Goal: Information Seeking & Learning: Compare options

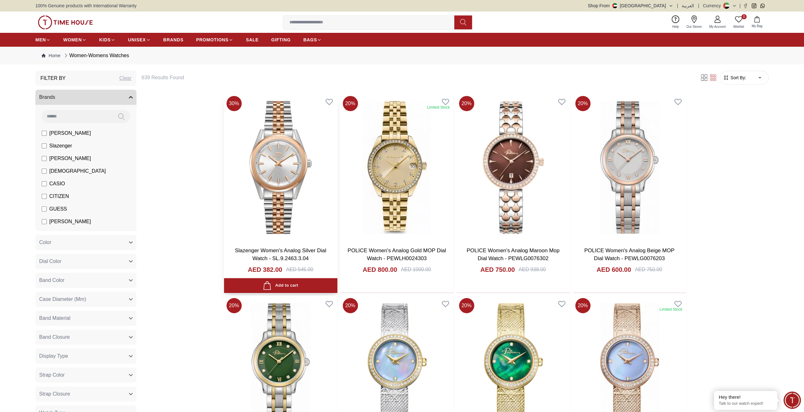
drag, startPoint x: 123, startPoint y: 318, endPoint x: 240, endPoint y: 100, distance: 247.4
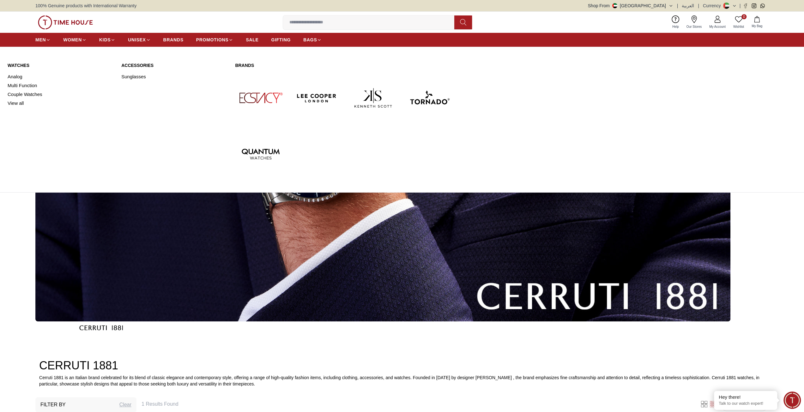
click at [27, 66] on link "Watches" at bounding box center [61, 65] width 106 height 6
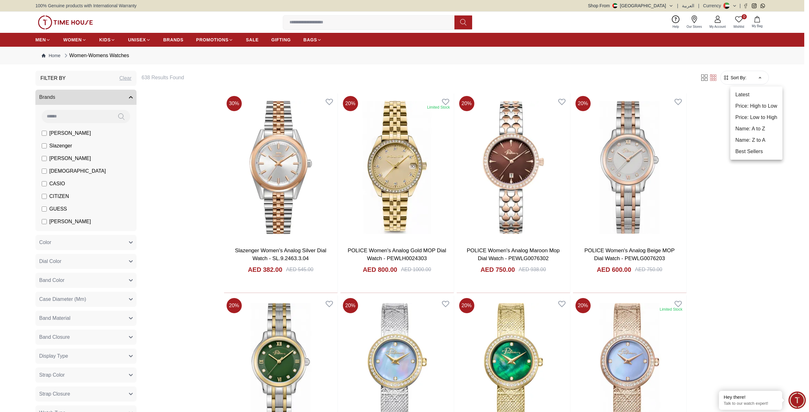
click at [507, 74] on div at bounding box center [404, 206] width 809 height 412
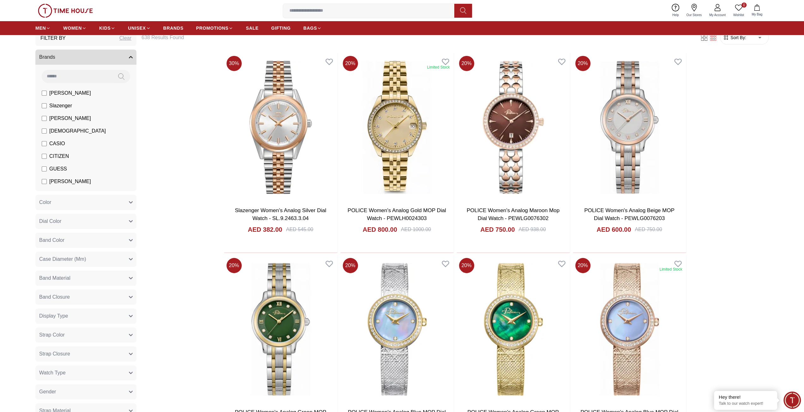
scroll to position [95, 0]
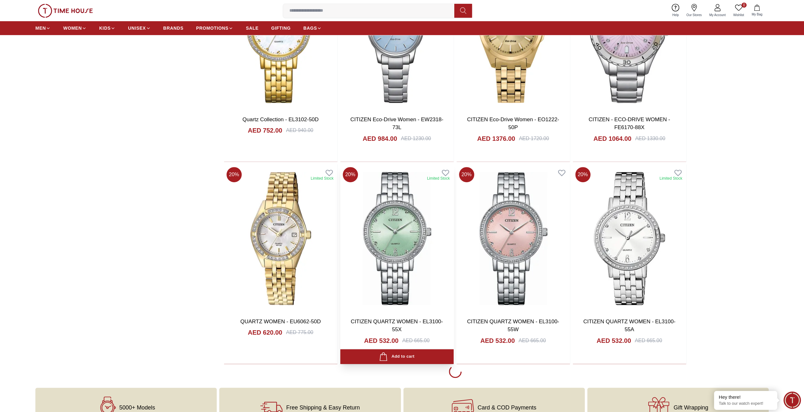
scroll to position [2844, 0]
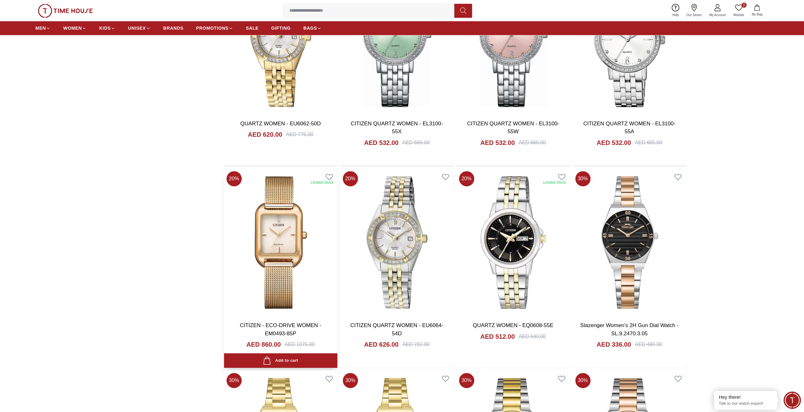
scroll to position [2971, 0]
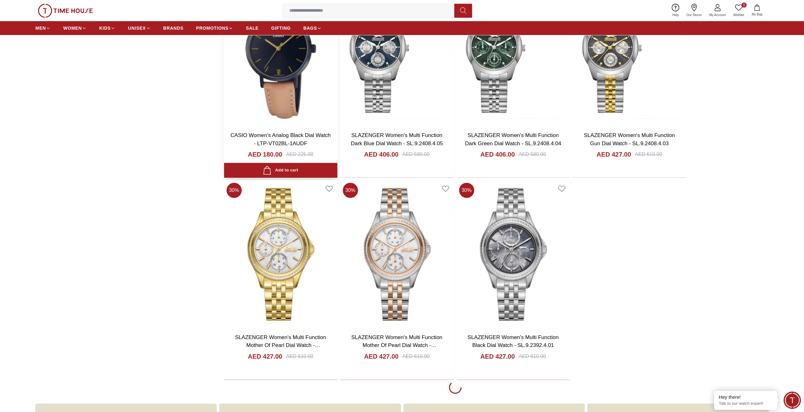
scroll to position [4804, 0]
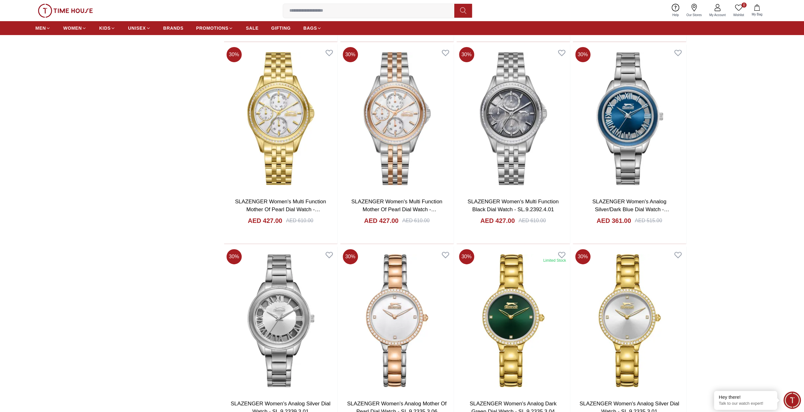
scroll to position [4962, 0]
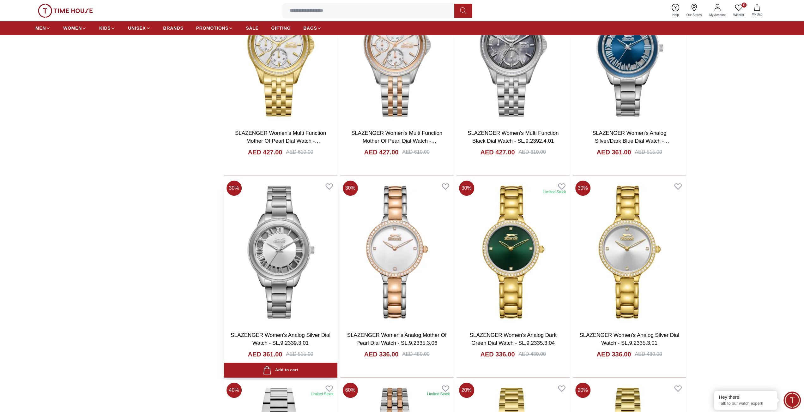
click at [284, 232] on img at bounding box center [280, 252] width 113 height 148
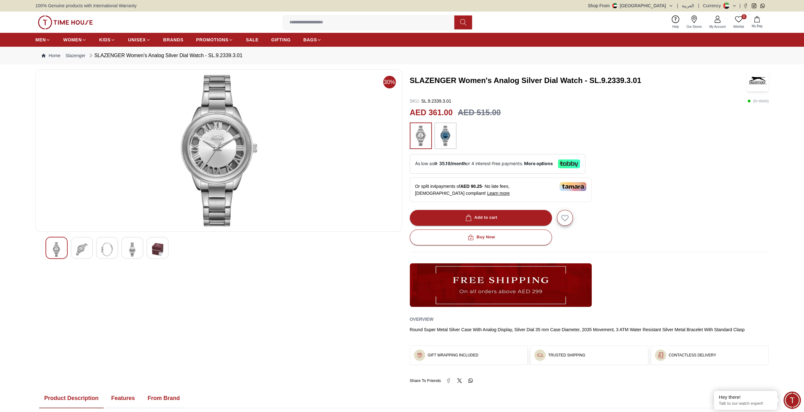
click at [82, 249] on img at bounding box center [81, 249] width 11 height 15
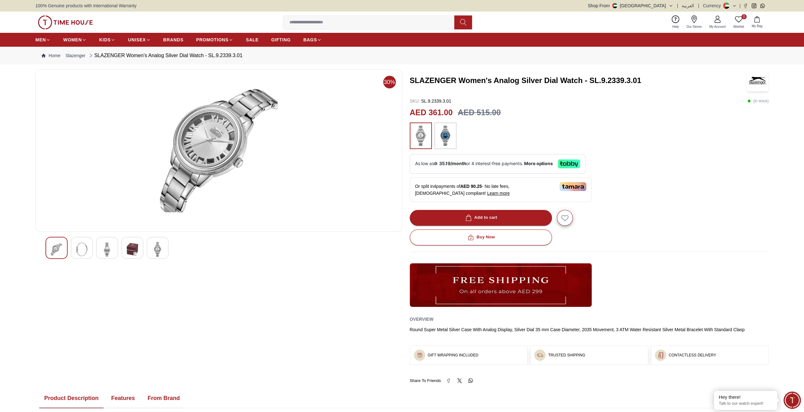
click at [59, 251] on img at bounding box center [56, 249] width 11 height 15
click at [89, 245] on div at bounding box center [82, 248] width 22 height 22
